Goal: Check status: Check status

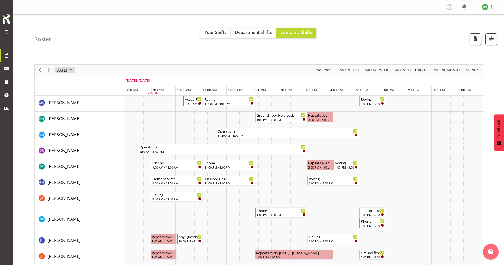
click at [74, 69] on span "October 2025" at bounding box center [71, 70] width 6 height 7
click at [69, 113] on span "6" at bounding box center [69, 111] width 8 height 8
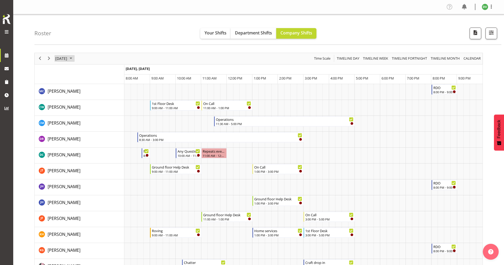
click at [74, 59] on span "October 2025" at bounding box center [71, 58] width 6 height 7
click at [88, 100] on span "8" at bounding box center [86, 99] width 8 height 8
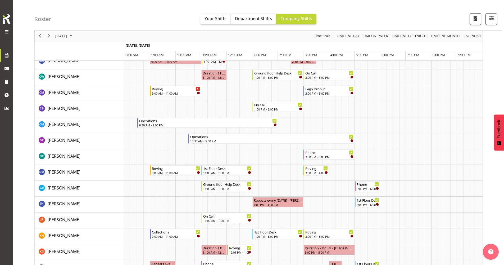
scroll to position [53, 0]
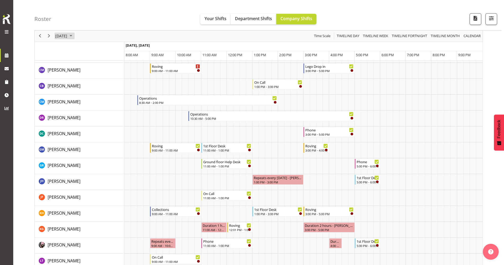
click at [74, 34] on span "October 2025" at bounding box center [71, 36] width 6 height 7
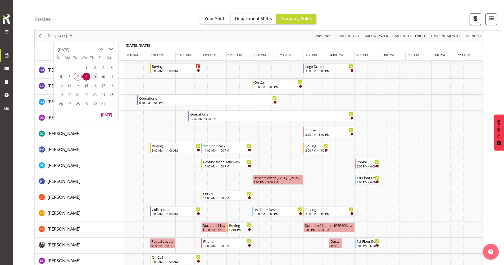
click at [94, 78] on span "9" at bounding box center [95, 77] width 8 height 8
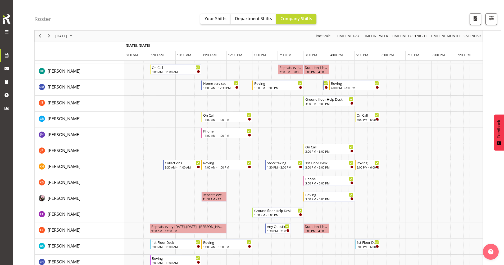
scroll to position [132, 0]
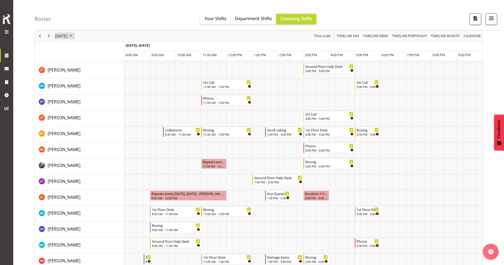
click at [74, 37] on span "October 2025" at bounding box center [71, 36] width 6 height 7
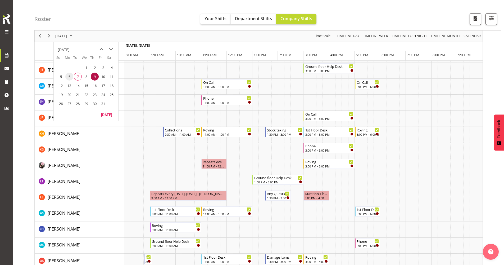
click at [68, 75] on span "6" at bounding box center [69, 77] width 8 height 8
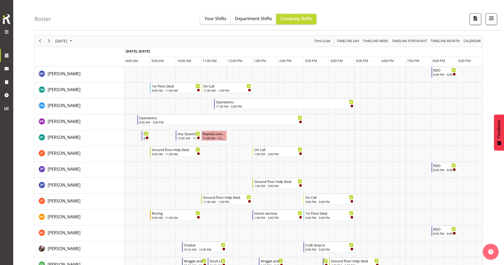
scroll to position [26, 0]
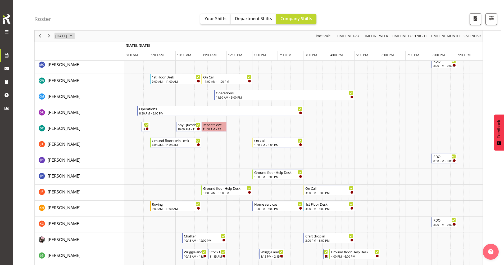
click at [74, 37] on span "October 2025" at bounding box center [71, 36] width 6 height 7
click at [79, 77] on span "7" at bounding box center [78, 77] width 8 height 8
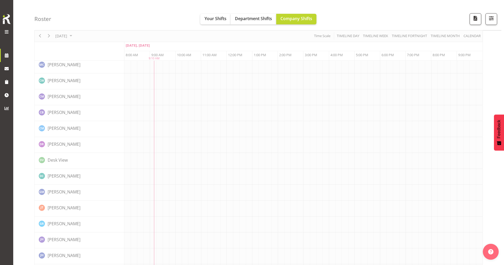
scroll to position [0, 0]
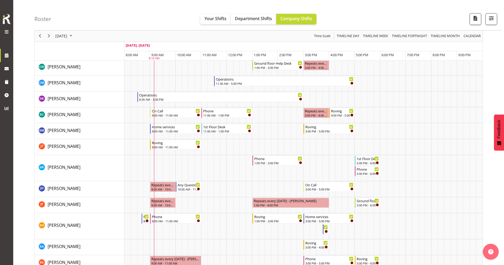
scroll to position [106, 0]
